Goal: Use online tool/utility: Utilize a website feature to perform a specific function

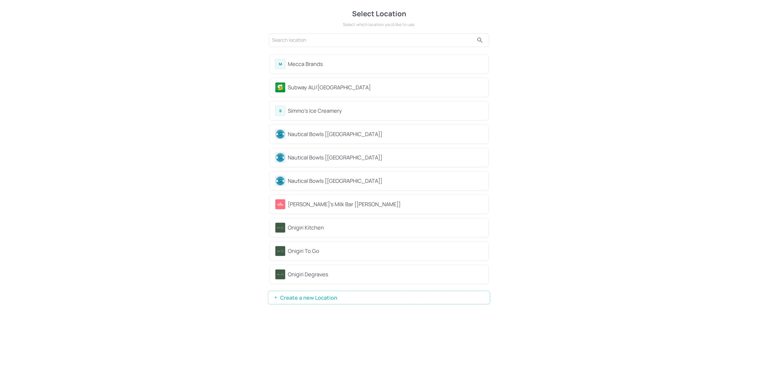
click at [330, 91] on div "Subway AU/[GEOGRAPHIC_DATA]" at bounding box center [385, 87] width 195 height 8
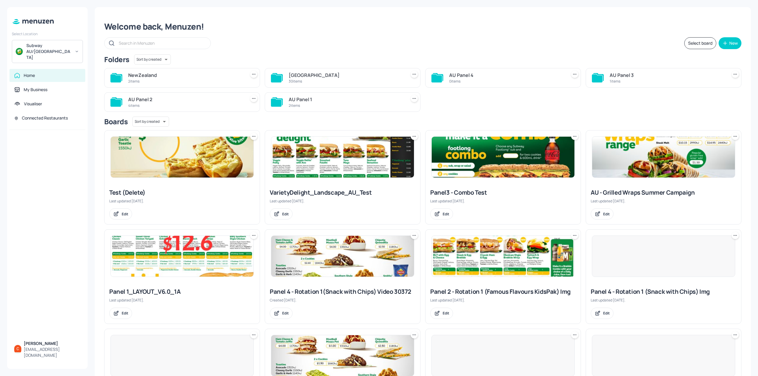
click at [368, 103] on div "AU Panel 1" at bounding box center [346, 99] width 115 height 7
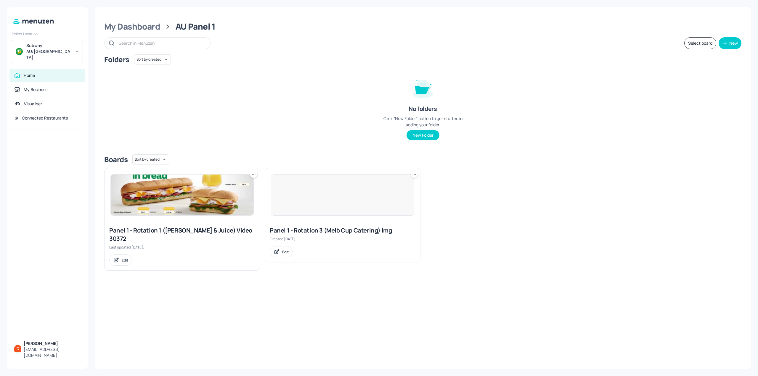
click at [343, 199] on div at bounding box center [342, 194] width 143 height 41
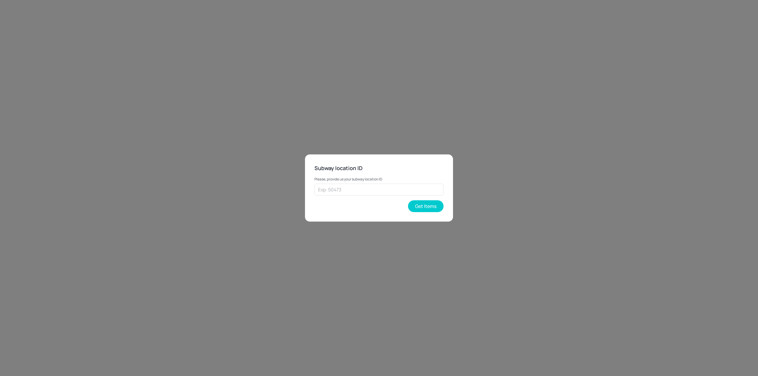
click at [258, 134] on div "Subway location ID Please, provide us your subway location ID ​ Get Items" at bounding box center [379, 188] width 758 height 376
click at [435, 209] on button "Get Items" at bounding box center [426, 206] width 36 height 12
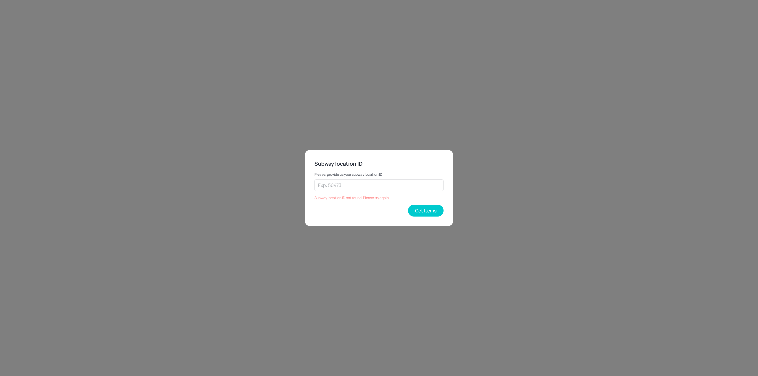
click at [210, 230] on div "Subway location ID Please, provide us your subway location ID ​ Subway location…" at bounding box center [379, 188] width 758 height 376
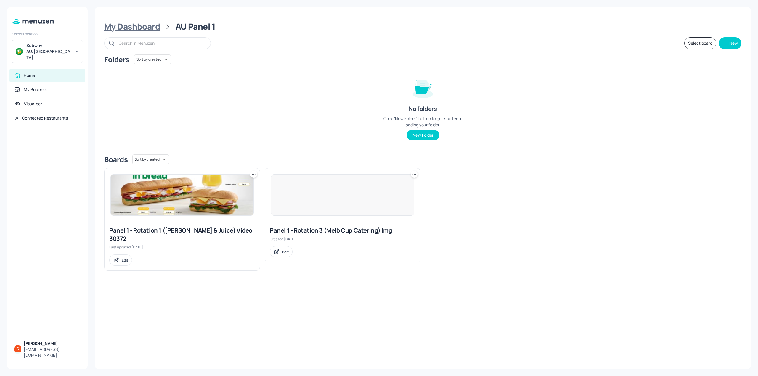
click at [151, 25] on div "My Dashboard" at bounding box center [132, 26] width 56 height 11
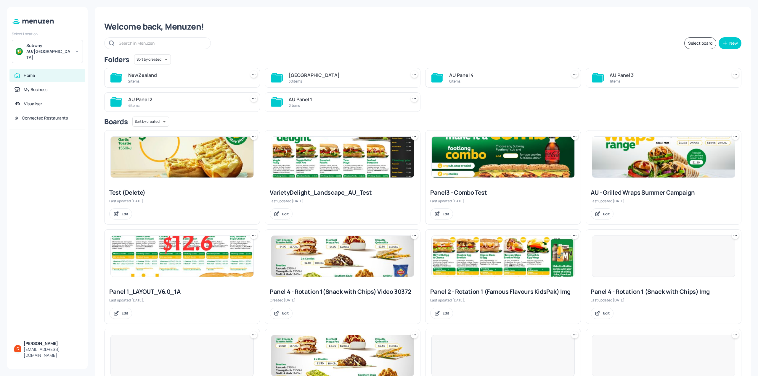
click at [357, 73] on div "[GEOGRAPHIC_DATA]" at bounding box center [346, 75] width 115 height 7
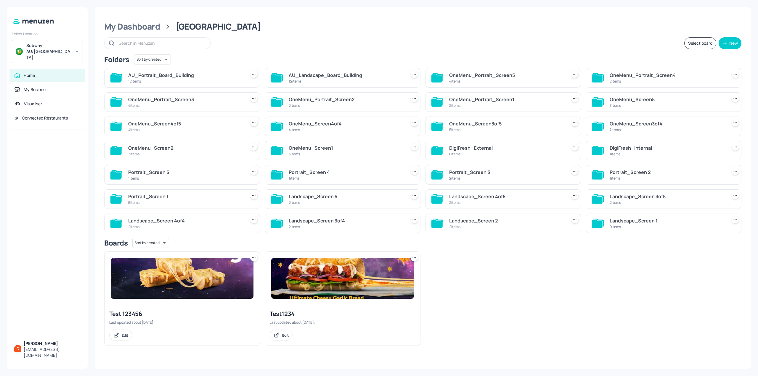
click at [663, 219] on div "Landscape_Screen 1" at bounding box center [666, 220] width 115 height 7
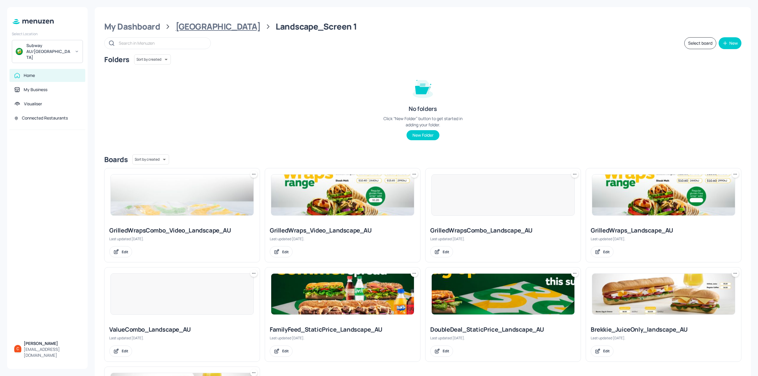
click at [200, 22] on div "[GEOGRAPHIC_DATA]" at bounding box center [218, 26] width 85 height 11
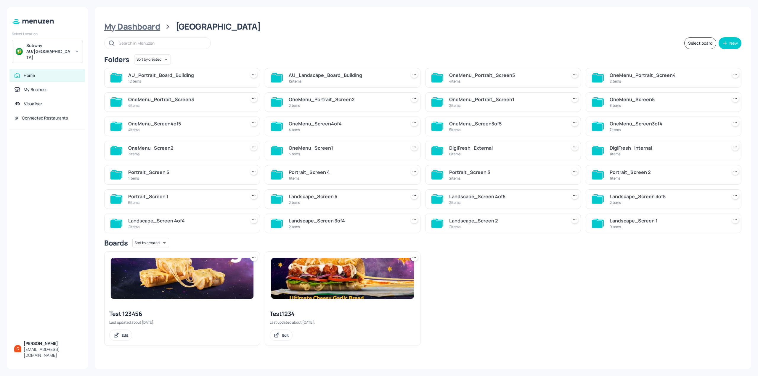
click at [153, 26] on div "My Dashboard" at bounding box center [132, 26] width 56 height 11
